Goal: Task Accomplishment & Management: Use online tool/utility

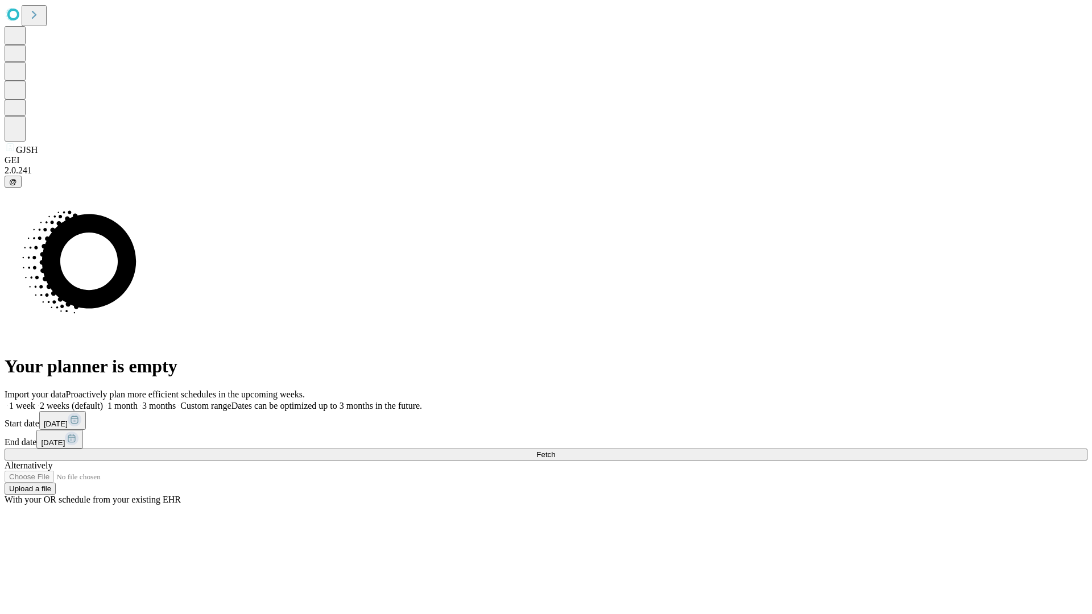
click at [555, 451] on span "Fetch" at bounding box center [545, 455] width 19 height 9
